Goal: Task Accomplishment & Management: Use online tool/utility

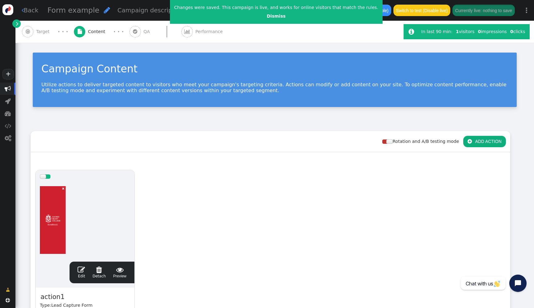
click at [100, 221] on div at bounding box center [85, 220] width 90 height 74
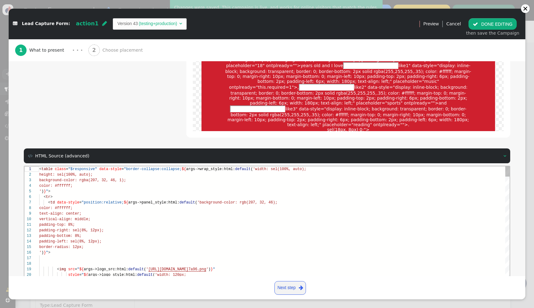
scroll to position [33, 0]
click at [135, 255] on div at bounding box center [274, 258] width 470 height 6
type textarea "<table class="$responsive" data-style="border-collapse:collapse; ${args->wrap_s…"
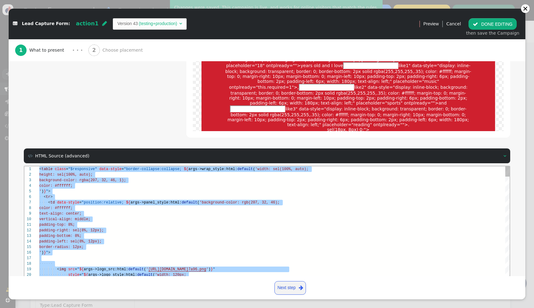
paste textarea "Editor content;Press Alt+F1 for Accessibility Options."
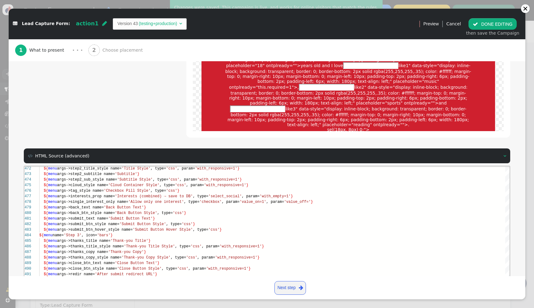
drag, startPoint x: 216, startPoint y: 261, endPoint x: 376, endPoint y: 60, distance: 257.1
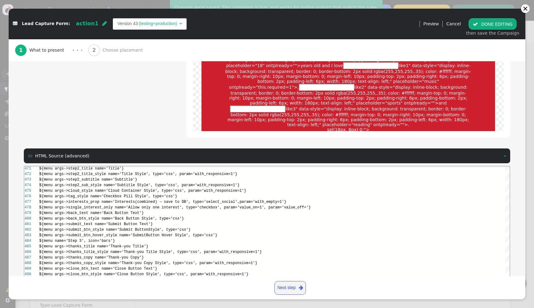
type textarea "n name='Show close button'} ${menu args->close_button_style name='Close Button …"
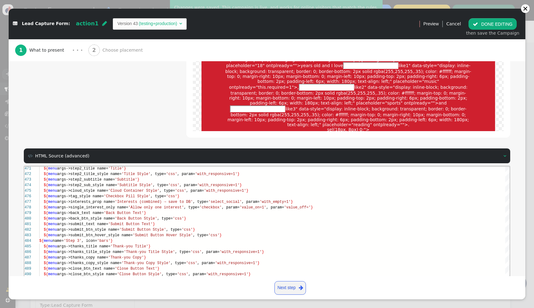
type input "Please fill out this field"
type input "Invalid value for this input"
click at [502, 30] on div "then save the Campaign" at bounding box center [492, 33] width 53 height 6
click at [500, 19] on button " DONE EDITING" at bounding box center [492, 23] width 48 height 11
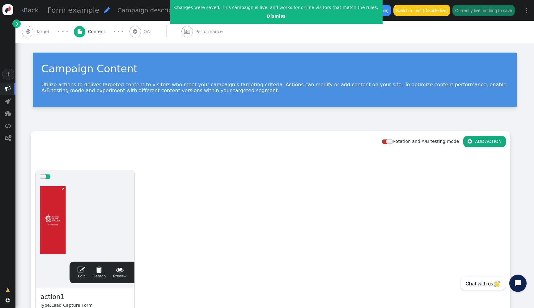
scroll to position [56, 0]
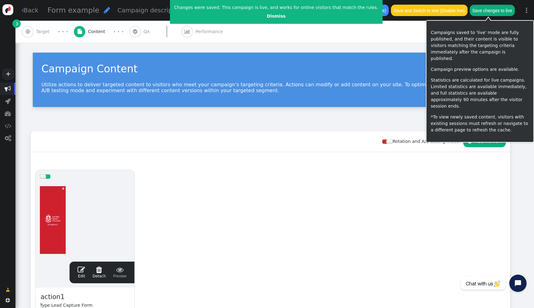
click at [495, 13] on button "Save changes to live" at bounding box center [491, 10] width 45 height 11
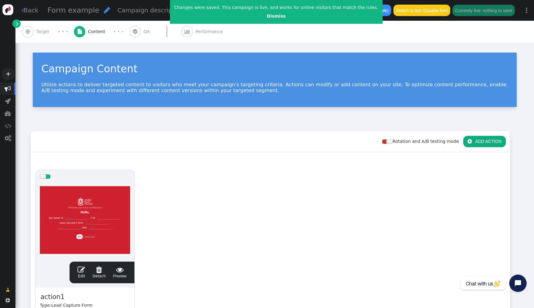
click at [216, 120] on div "Campaign Content Utilize actions to deliver targeted content to visitors who me…" at bounding box center [274, 83] width 518 height 80
click at [106, 204] on div at bounding box center [85, 220] width 90 height 74
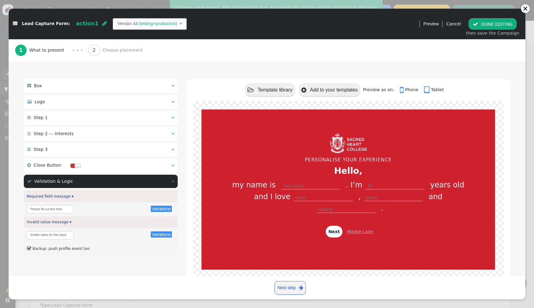
scroll to position [82, 0]
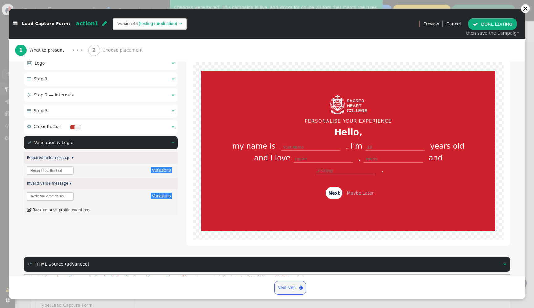
click at [104, 95] on div " Step 2 — Interests  " at bounding box center [101, 95] width 154 height 14
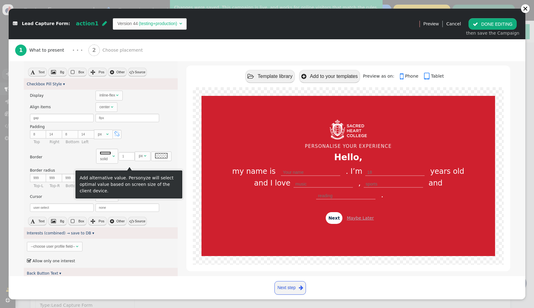
scroll to position [432, 0]
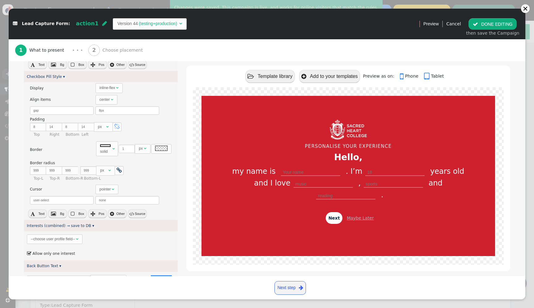
click at [53, 239] on div "--choose user profile field--" at bounding box center [53, 239] width 44 height 6
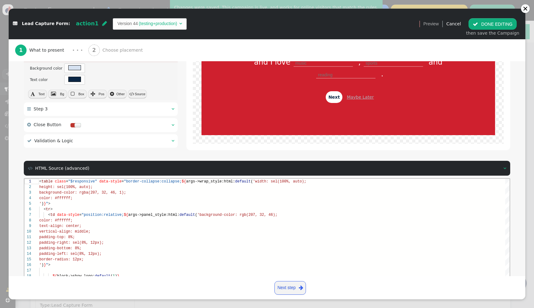
scroll to position [1015, 0]
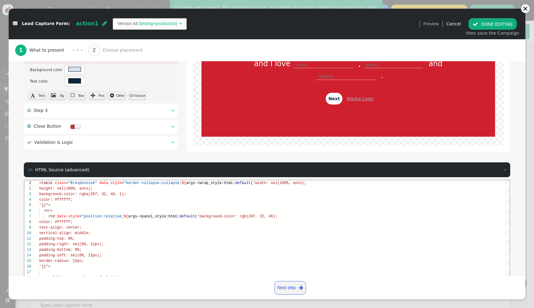
click at [106, 107] on div " Step 3  " at bounding box center [101, 111] width 154 height 14
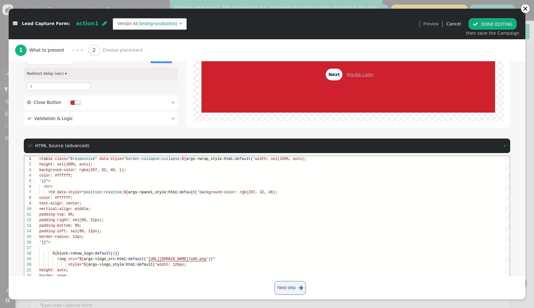
click at [59, 121] on div " Validation & Logic " at bounding box center [55, 118] width 56 height 6
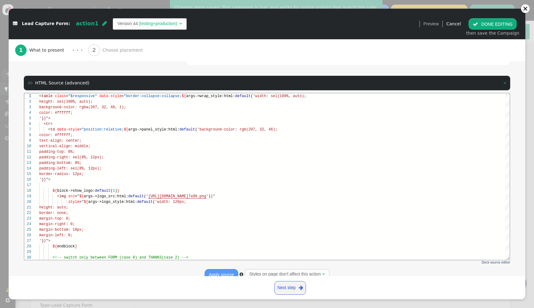
click at [178, 57] on div "1 What to present · · · 2 Choose placement" at bounding box center [266, 50] width 503 height 22
click at [515, 69] on div " Box    Logo    Step 1    Step 2 — Interests   Title ▾ Variations T…" at bounding box center [267, 67] width 516 height 433
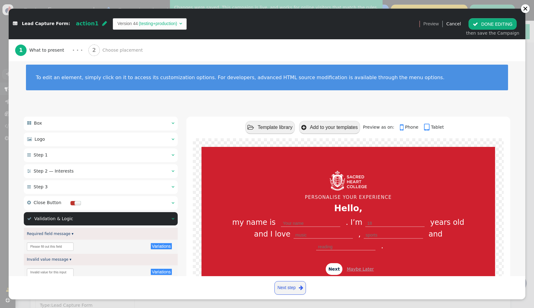
scroll to position [0, 0]
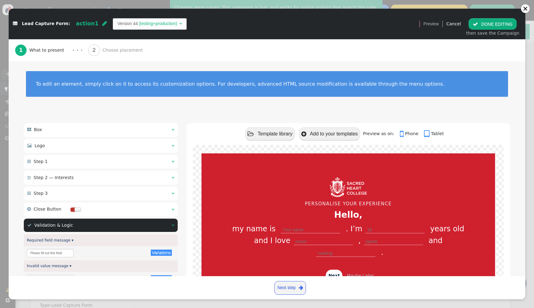
click at [94, 149] on div " Logo  " at bounding box center [101, 146] width 154 height 14
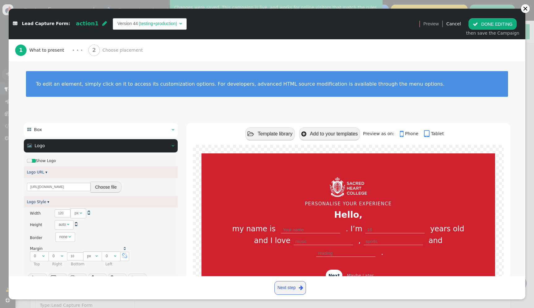
click at [94, 150] on div " Logo  " at bounding box center [101, 146] width 154 height 14
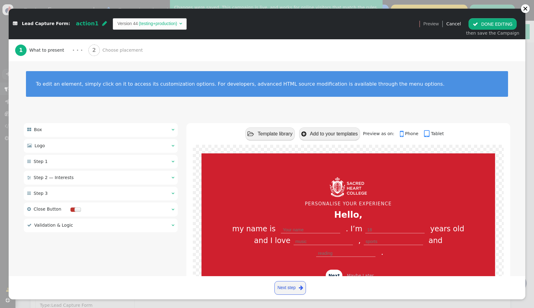
click at [89, 158] on div " Step 1  " at bounding box center [101, 162] width 154 height 14
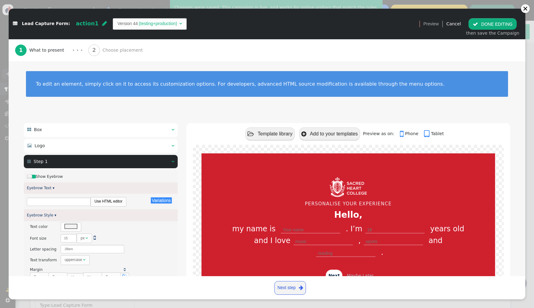
type input "PERSONALISE YOUR EXPERIENCE"
type input "Hello,"
type input "Your name"
type input "18"
type input "music"
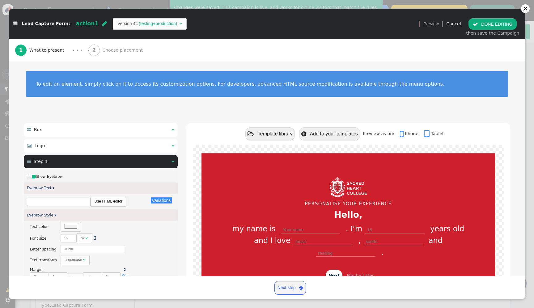
type input "sports"
type input "reading"
type input "Next"
type input "Maybe Later"
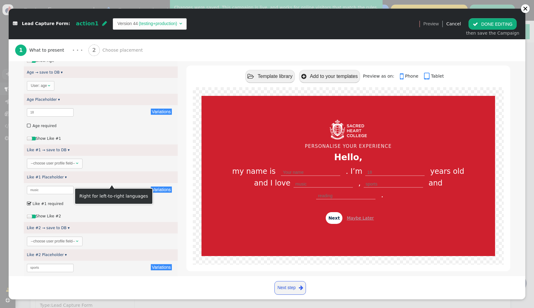
scroll to position [682, 0]
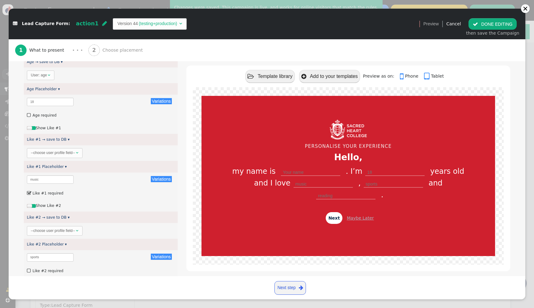
click at [65, 153] on div "--choose user profile field--" at bounding box center [53, 153] width 44 height 6
click at [51, 145] on div "User: First name " at bounding box center [101, 153] width 154 height 16
click at [51, 155] on span "User: First name " at bounding box center [46, 153] width 39 height 10
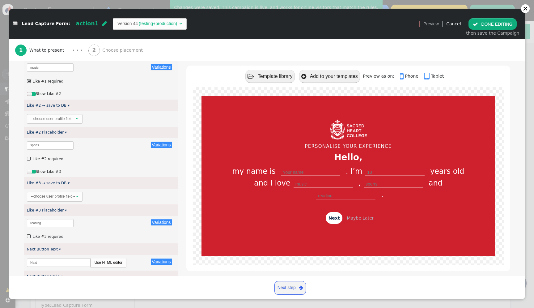
scroll to position [809, 0]
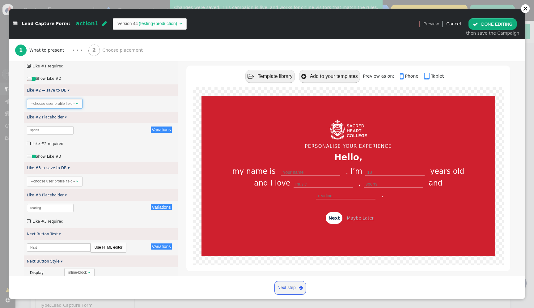
click at [55, 107] on span "--choose user profile field-- " at bounding box center [55, 104] width 56 height 10
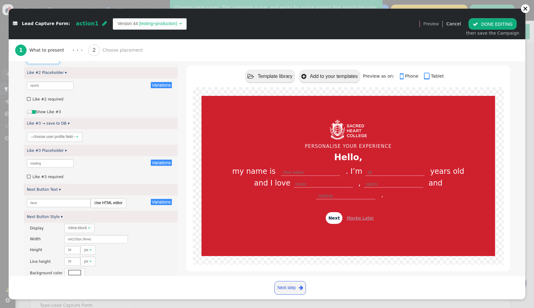
scroll to position [856, 0]
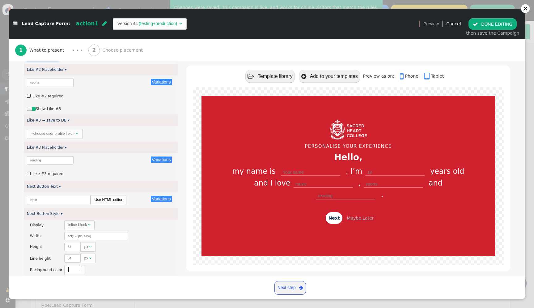
click at [74, 131] on div "--choose user profile field--" at bounding box center [53, 134] width 44 height 6
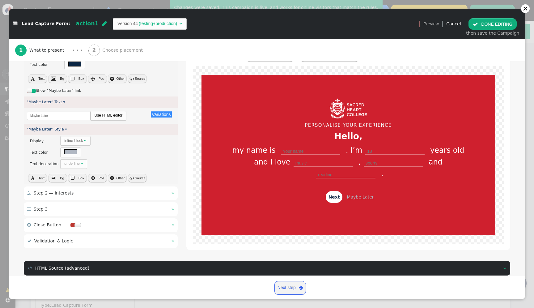
scroll to position [1182, 0]
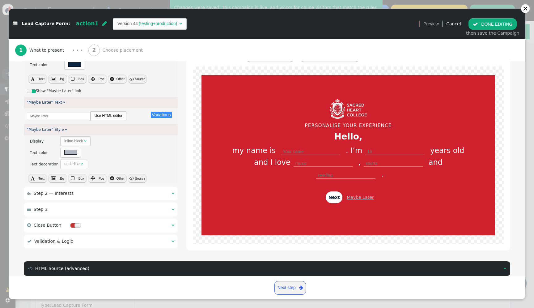
click at [484, 19] on button " DONE EDITING" at bounding box center [492, 23] width 48 height 11
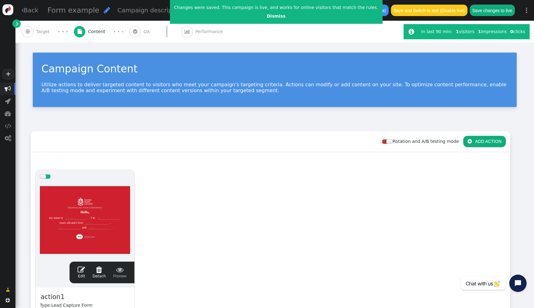
scroll to position [56, 0]
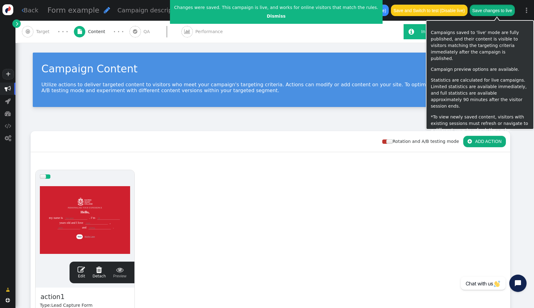
click at [508, 14] on button "Save changes to live" at bounding box center [491, 10] width 45 height 11
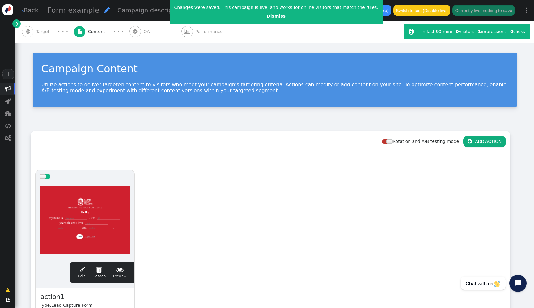
click at [104, 183] on div at bounding box center [85, 220] width 90 height 74
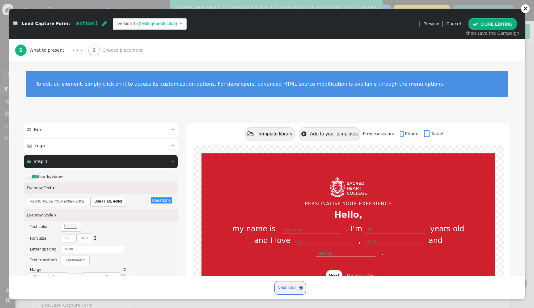
click at [139, 160] on div " Step 1  " at bounding box center [101, 162] width 154 height 14
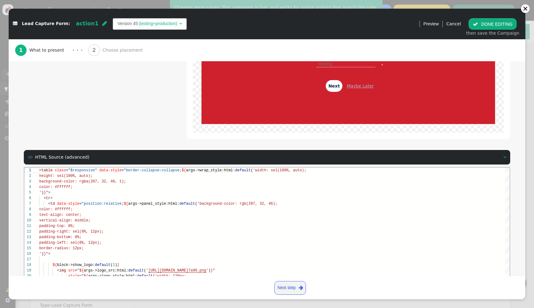
scroll to position [263, 0]
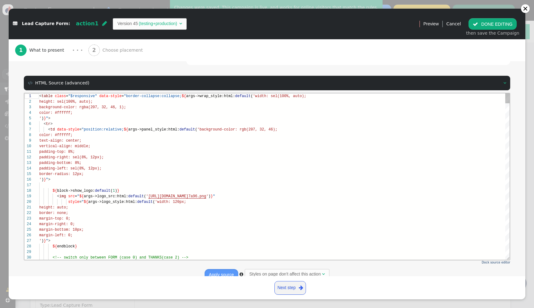
click at [146, 178] on div "' ) } " >" at bounding box center [274, 180] width 470 height 6
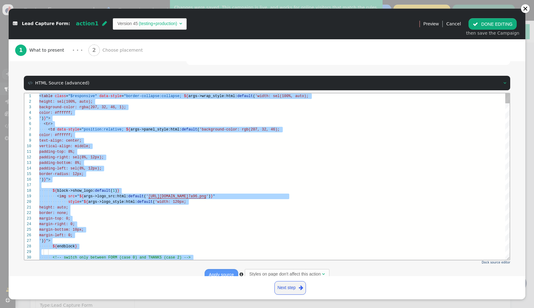
paste textarea "name='Show close button'} ${menu args->close_button_style name='Close Button St…"
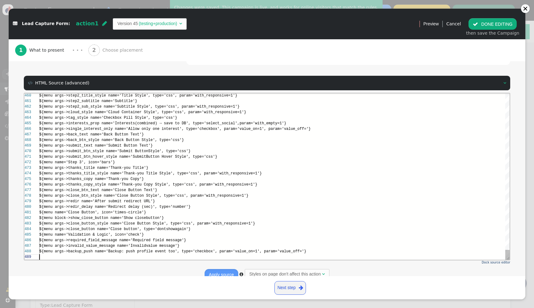
scroll to position [39, 0]
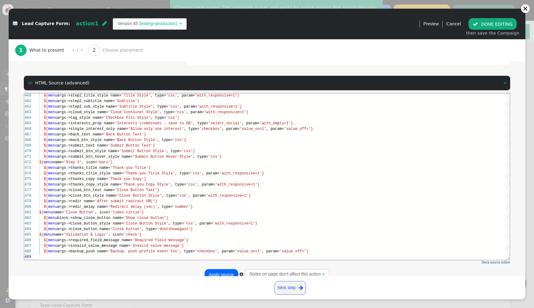
click at [228, 269] on button "Apply source" at bounding box center [221, 274] width 34 height 11
type textarea "n name='Show close button'} ${menu args->close_button_style name='Close Button …"
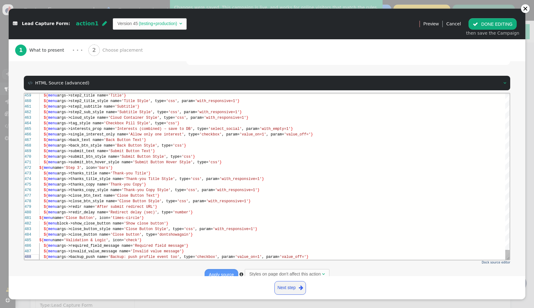
scroll to position [33, 272]
click at [495, 25] on button " DONE EDITING" at bounding box center [492, 23] width 48 height 11
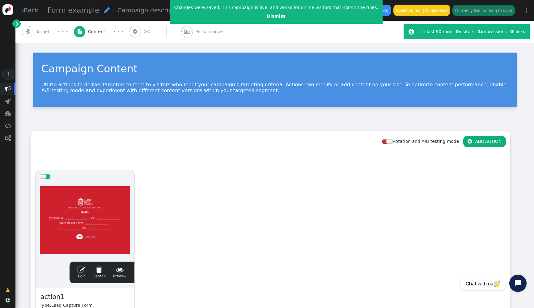
scroll to position [56, 0]
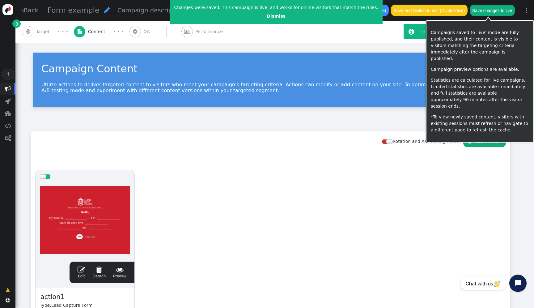
click at [490, 14] on button "Save changes to live" at bounding box center [491, 10] width 45 height 11
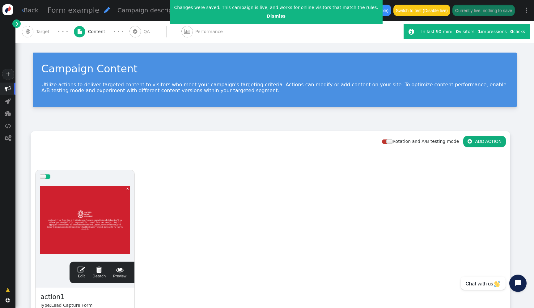
click at [195, 32] on span "Performance" at bounding box center [210, 31] width 30 height 6
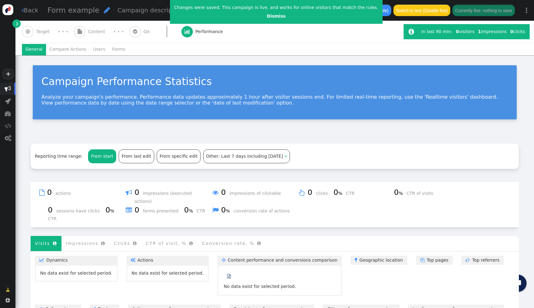
click at [96, 49] on li "Users" at bounding box center [99, 49] width 19 height 11
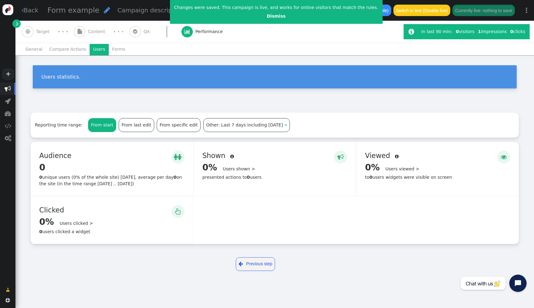
drag, startPoint x: 93, startPoint y: 82, endPoint x: 39, endPoint y: 78, distance: 54.8
click at [38, 78] on div "Users statistics." at bounding box center [275, 76] width 484 height 23
copy div "Users statistics."
click at [144, 64] on div "Users statistics." at bounding box center [274, 79] width 518 height 48
click at [11, 76] on link "+" at bounding box center [7, 74] width 11 height 11
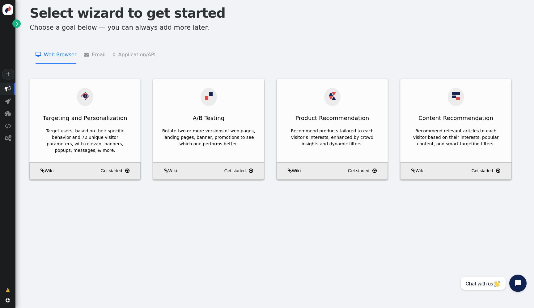
click at [122, 48] on li " Application/API   JSON API Product Recommendations    JSON API Content Recom…" at bounding box center [134, 54] width 42 height 20
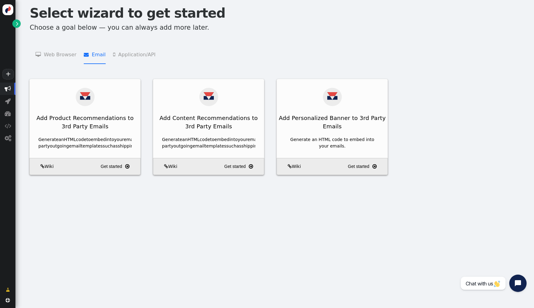
click at [92, 53] on li " Email   Add Product Recommendations to 3rd Party Emails    Add Content Recom…" at bounding box center [95, 54] width 22 height 20
click at [63, 57] on li " Web Browser   Targeting and Personalization    A/B Testing    Product Recom…" at bounding box center [56, 54] width 41 height 20
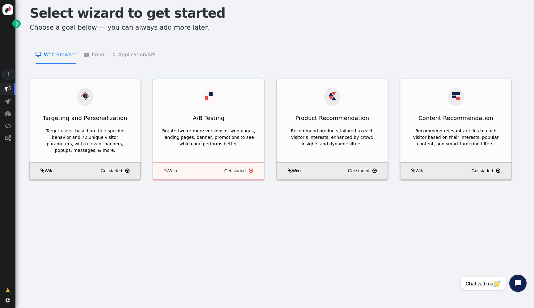
click at [206, 117] on div "A/B Testing" at bounding box center [208, 117] width 111 height 15
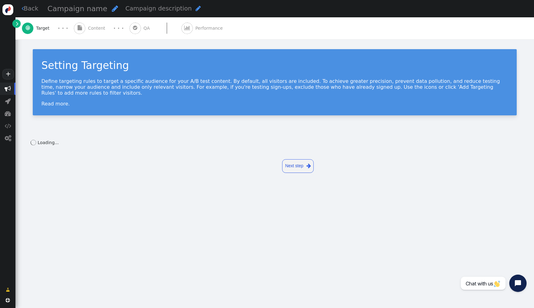
click at [177, 30] on div at bounding box center [166, 28] width 29 height 11
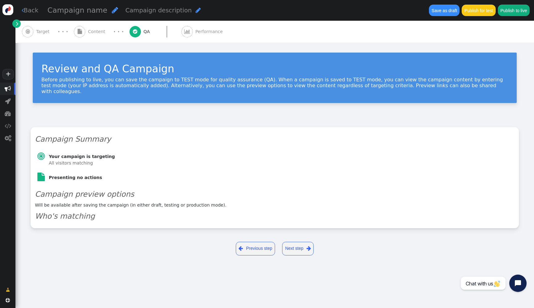
click at [201, 34] on span "Performance" at bounding box center [210, 31] width 30 height 6
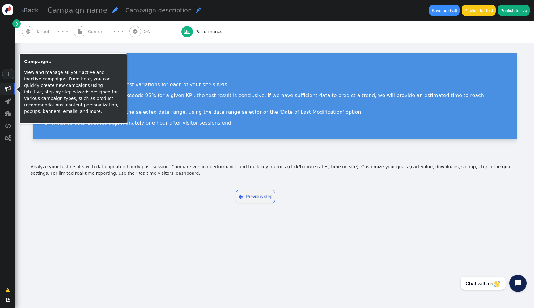
click at [8, 88] on span "" at bounding box center [8, 89] width 6 height 6
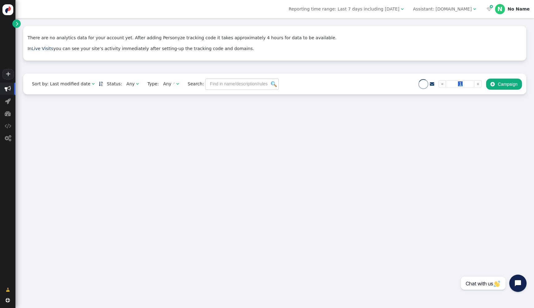
click at [17, 24] on span "" at bounding box center [17, 23] width 2 height 6
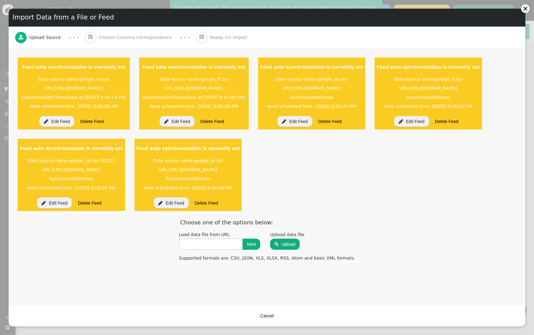
click at [270, 316] on button "Cancel" at bounding box center [267, 315] width 22 height 11
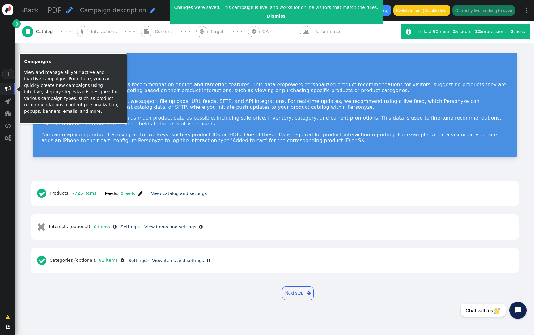
click at [11, 87] on span "" at bounding box center [7, 88] width 15 height 12
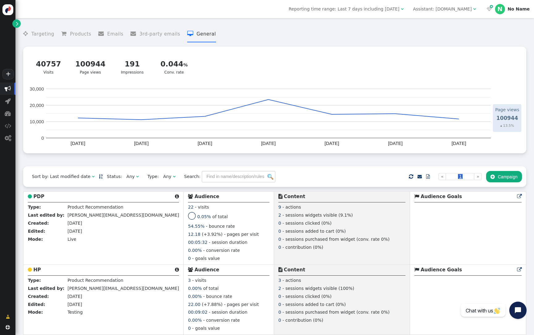
click at [460, 11] on div "Assistant: [DOMAIN_NAME]" at bounding box center [442, 9] width 59 height 6
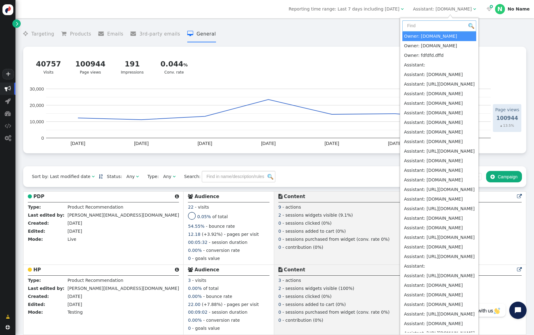
click at [416, 26] on input "text" at bounding box center [439, 25] width 74 height 11
